Goal: Task Accomplishment & Management: Manage account settings

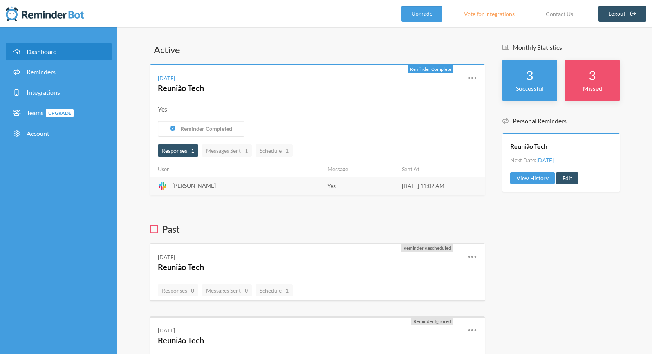
click at [186, 88] on link "Reunião Tech" at bounding box center [181, 87] width 46 height 9
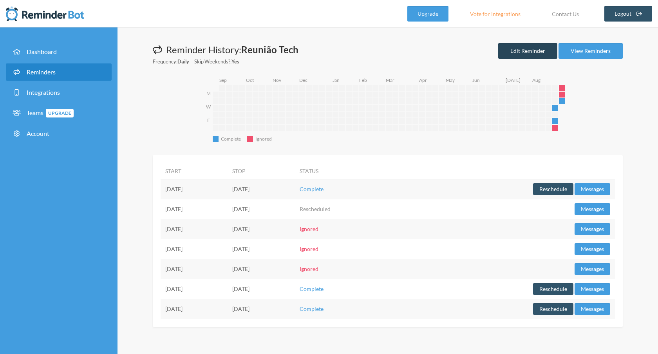
click at [524, 52] on link "Edit Reminder" at bounding box center [527, 51] width 59 height 16
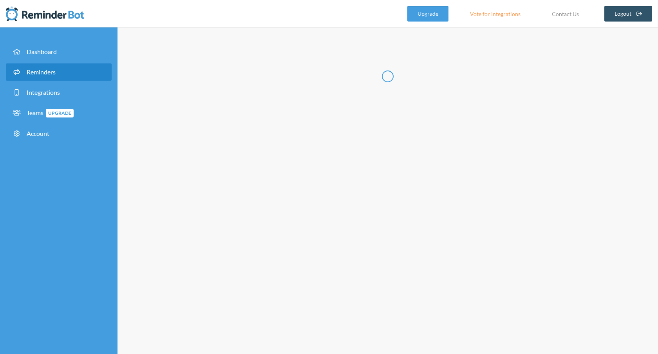
type input "Reunião Tech"
select select "11:00:00"
